Goal: Information Seeking & Learning: Check status

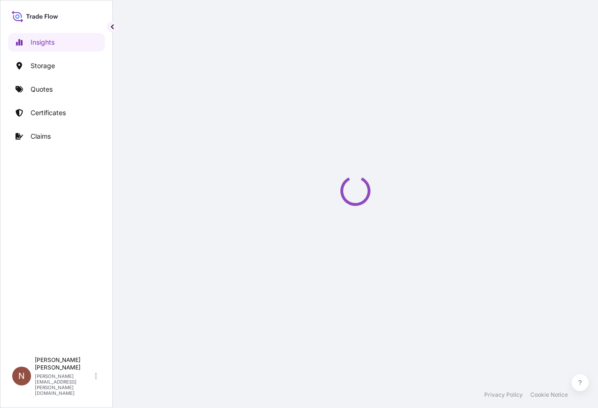
select select "2025"
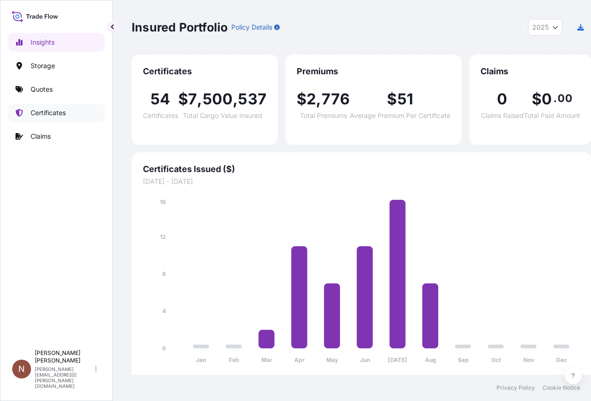
click at [68, 110] on link "Certificates" at bounding box center [56, 112] width 97 height 19
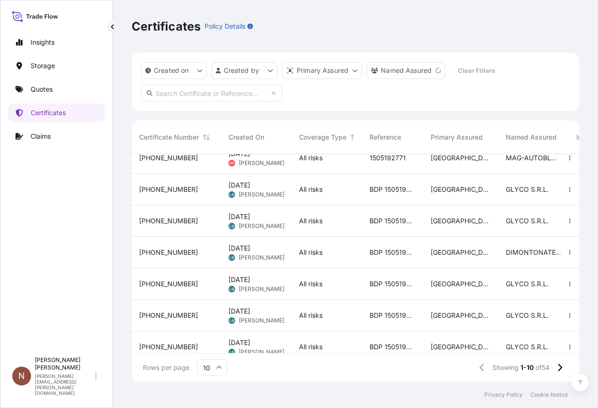
scroll to position [123, 0]
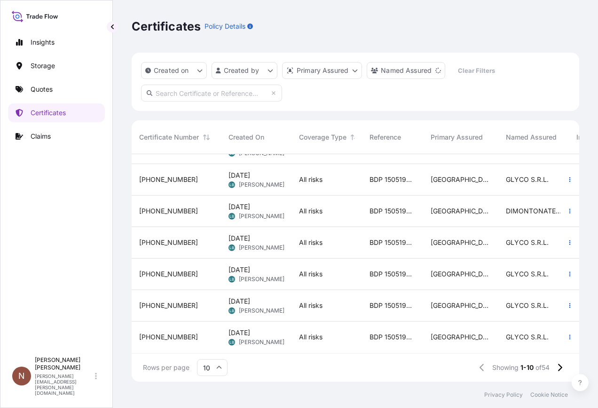
click at [405, 333] on span "BDP 1505192168" at bounding box center [393, 337] width 46 height 9
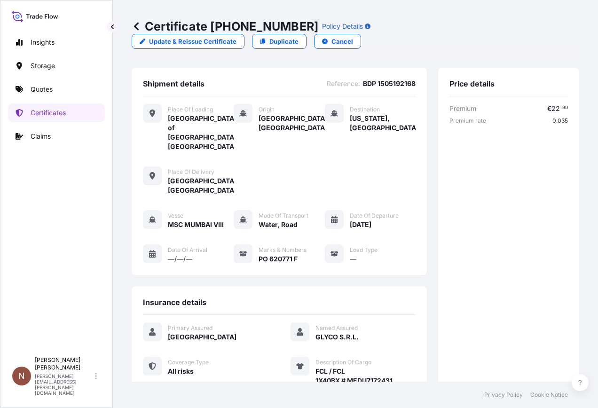
click at [385, 79] on span "BDP 1505192168" at bounding box center [389, 83] width 53 height 9
copy span "1505192168"
click at [137, 28] on icon at bounding box center [136, 26] width 5 height 8
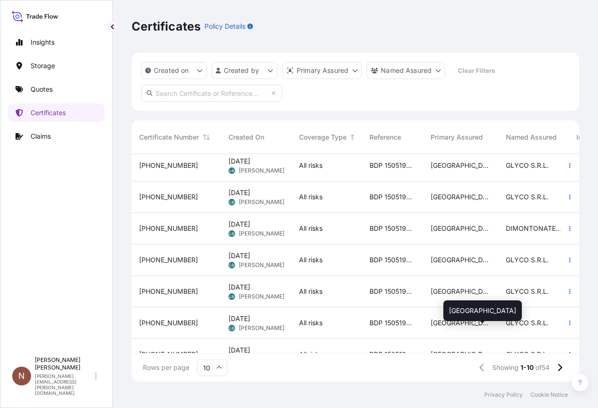
scroll to position [123, 0]
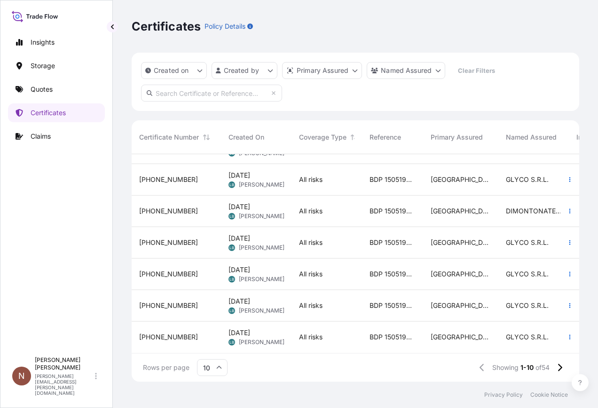
click at [205, 368] on input "10" at bounding box center [212, 367] width 31 height 17
click at [216, 342] on div "50" at bounding box center [212, 342] width 23 height 18
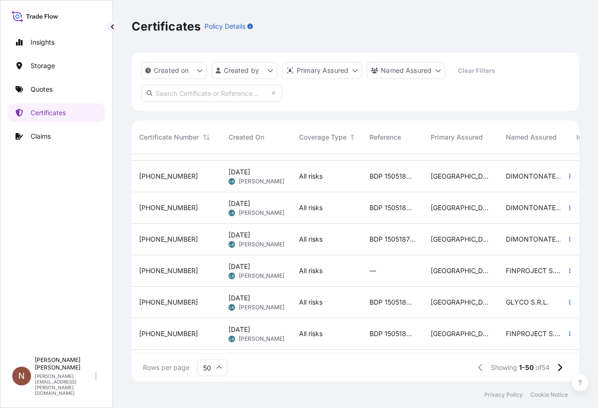
scroll to position [1196, 0]
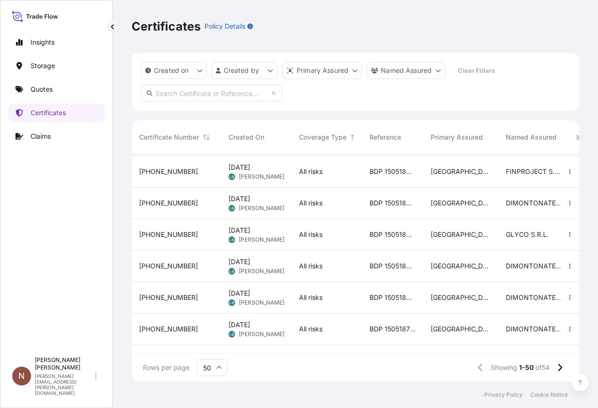
click at [276, 265] on span "[DATE] LB [PERSON_NAME]" at bounding box center [257, 266] width 56 height 18
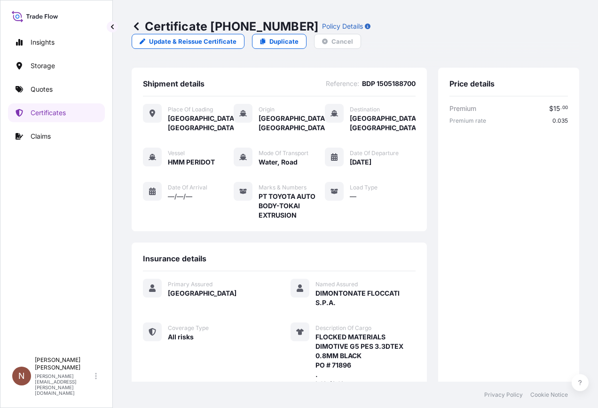
click at [391, 68] on div "Shipment details Reference : BDP 1505188700 Place of Loading [GEOGRAPHIC_DATA],…" at bounding box center [279, 150] width 295 height 164
click at [391, 79] on span "BDP 1505188700" at bounding box center [389, 83] width 54 height 9
copy span "1505188700"
click at [135, 25] on icon at bounding box center [136, 26] width 5 height 8
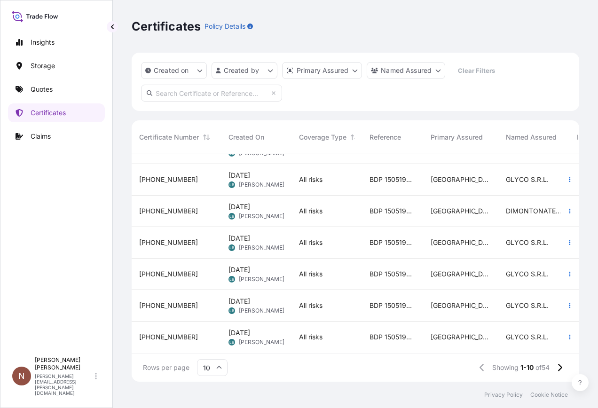
scroll to position [123, 0]
click at [210, 365] on input "10" at bounding box center [212, 367] width 31 height 17
click at [210, 343] on div "50" at bounding box center [212, 342] width 23 height 18
click at [342, 333] on div "All risks" at bounding box center [327, 337] width 56 height 9
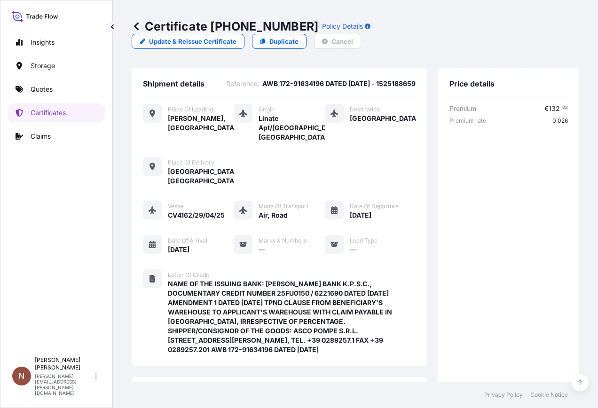
click at [347, 79] on span "AWB 172-91634196 DATED [DATE] - 1525188659" at bounding box center [338, 83] width 153 height 9
copy span "1525188659"
click at [138, 26] on icon at bounding box center [136, 26] width 9 height 9
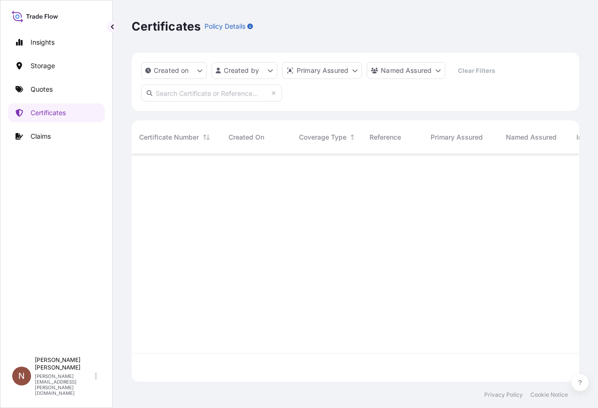
scroll to position [226, 441]
click at [213, 99] on input "text" at bounding box center [211, 93] width 141 height 17
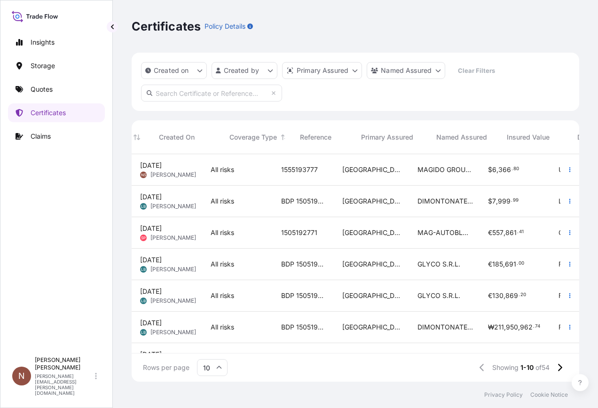
scroll to position [0, 0]
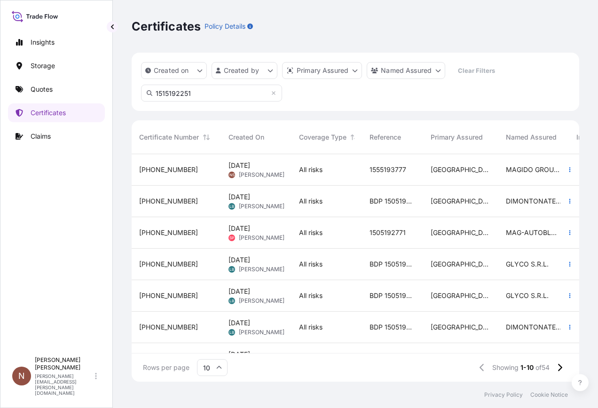
click at [222, 93] on input "1515192251" at bounding box center [211, 93] width 141 height 17
type input "1515192251"
drag, startPoint x: 216, startPoint y: 89, endPoint x: 111, endPoint y: 91, distance: 104.9
click at [111, 91] on div "Insights Storage Quotes Certificates Claims N [PERSON_NAME] [PERSON_NAME][EMAIL…" at bounding box center [299, 204] width 598 height 408
click at [244, 75] on html "Insights Storage Quotes Certificates Claims N [PERSON_NAME] [PERSON_NAME][EMAIL…" at bounding box center [299, 204] width 598 height 408
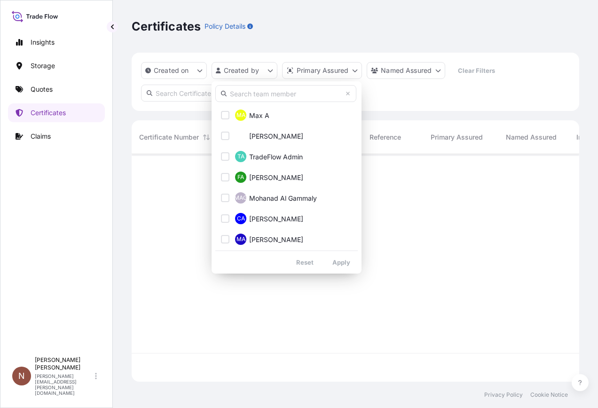
click at [267, 96] on input "text" at bounding box center [285, 93] width 141 height 17
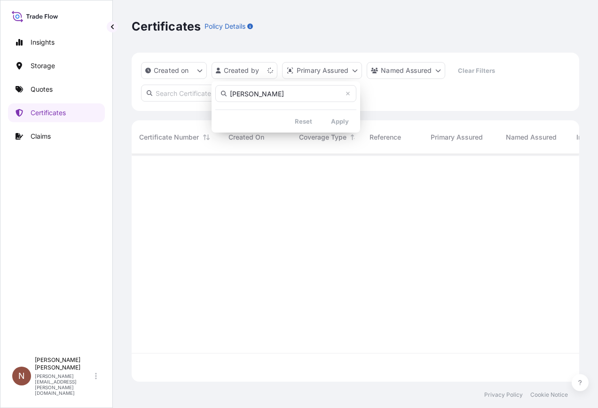
type input "[PERSON_NAME]"
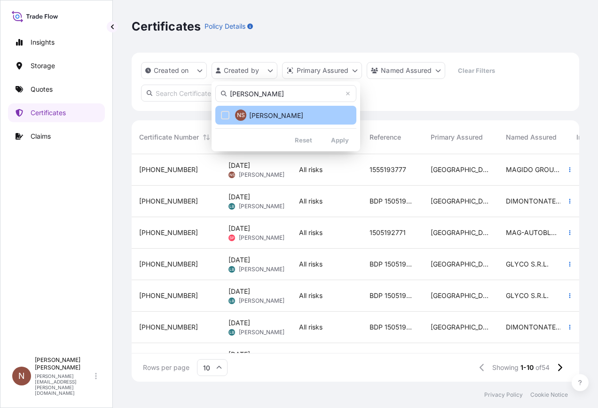
click at [283, 116] on span "[PERSON_NAME]" at bounding box center [276, 115] width 54 height 9
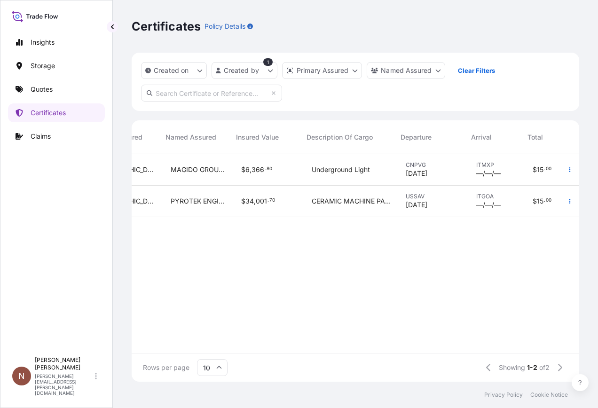
scroll to position [0, 357]
